Goal: Information Seeking & Learning: Learn about a topic

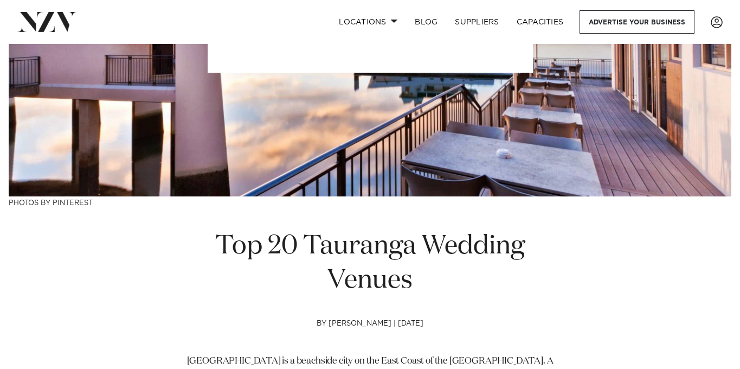
scroll to position [218, 0]
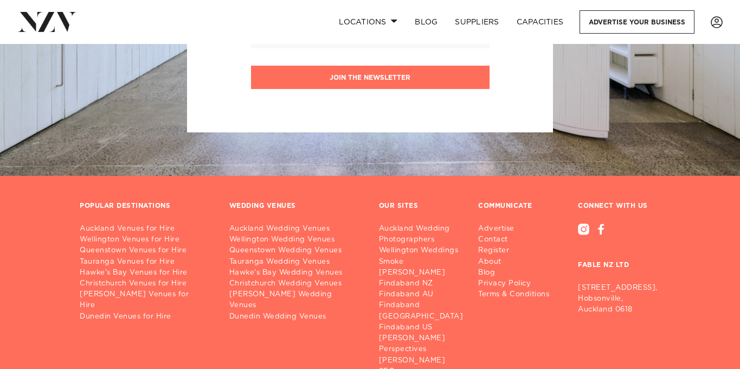
scroll to position [1082, 0]
